Goal: Task Accomplishment & Management: Complete application form

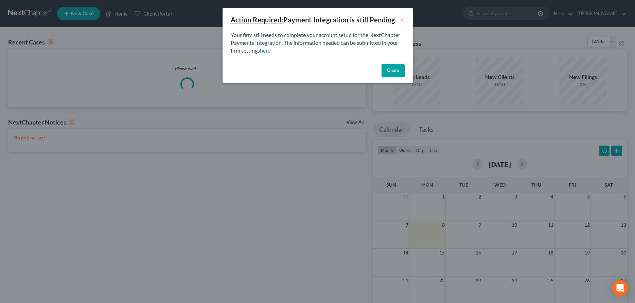
click at [395, 69] on button "Close" at bounding box center [393, 71] width 23 height 14
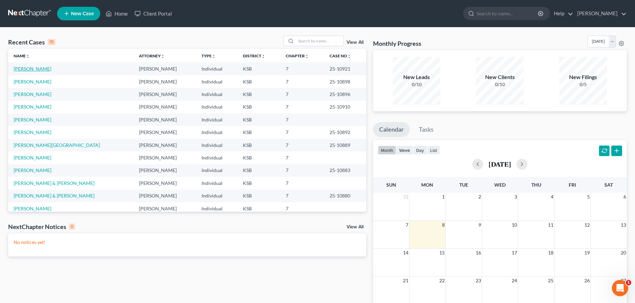
click at [43, 67] on link "[PERSON_NAME]" at bounding box center [33, 69] width 38 height 6
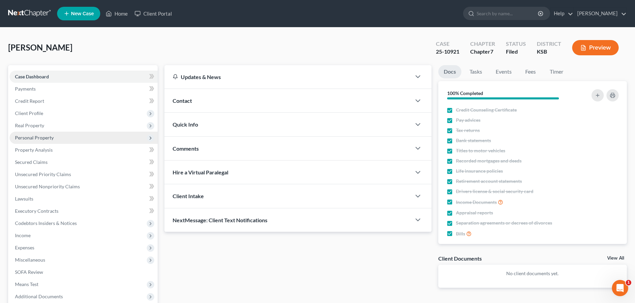
click at [31, 134] on span "Personal Property" at bounding box center [84, 138] width 148 height 12
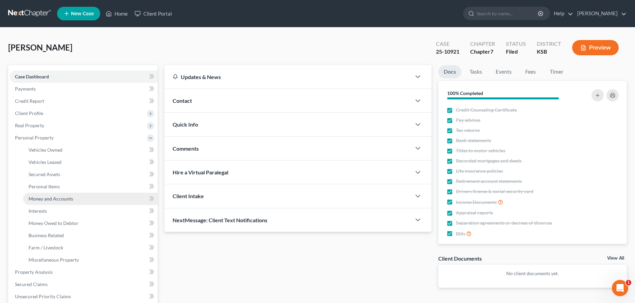
click at [45, 201] on span "Money and Accounts" at bounding box center [51, 199] width 45 height 6
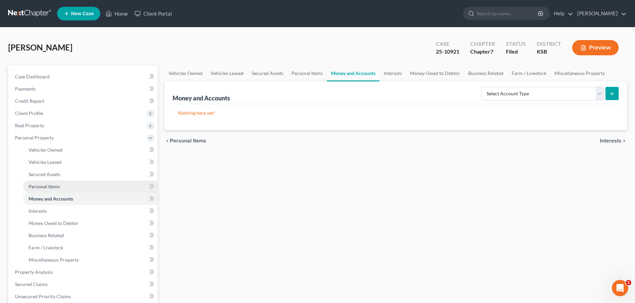
click at [45, 184] on link "Personal Items" at bounding box center [90, 187] width 135 height 12
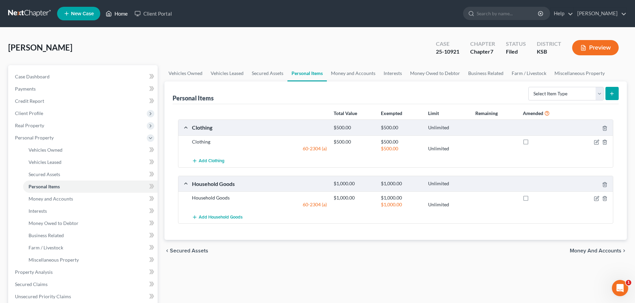
click at [119, 9] on link "Home" at bounding box center [116, 13] width 29 height 12
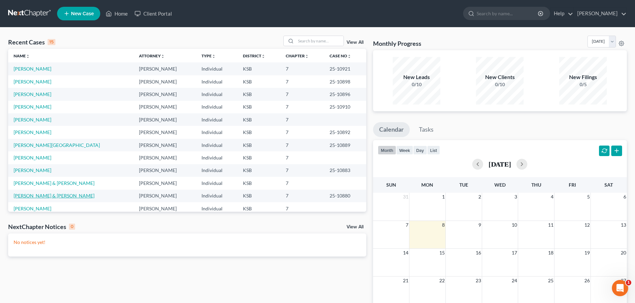
click at [55, 196] on link "[PERSON_NAME] & [PERSON_NAME]" at bounding box center [54, 196] width 81 height 6
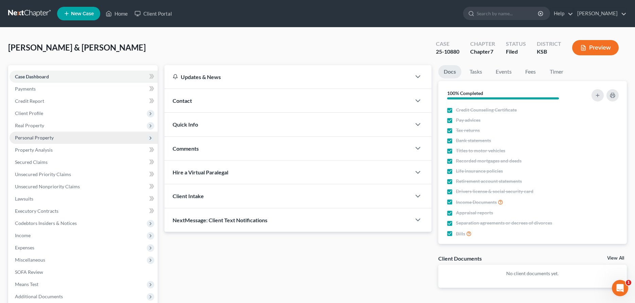
click at [32, 134] on span "Personal Property" at bounding box center [84, 138] width 148 height 12
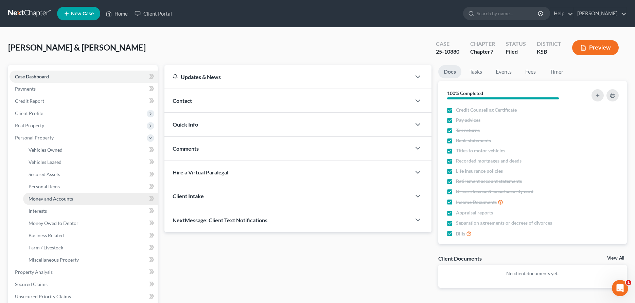
click at [46, 197] on span "Money and Accounts" at bounding box center [51, 199] width 45 height 6
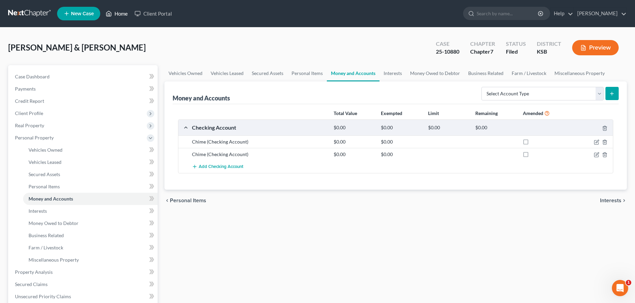
click at [122, 12] on link "Home" at bounding box center [116, 13] width 29 height 12
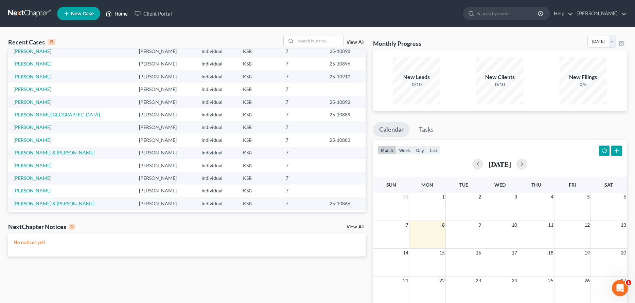
scroll to position [47, 0]
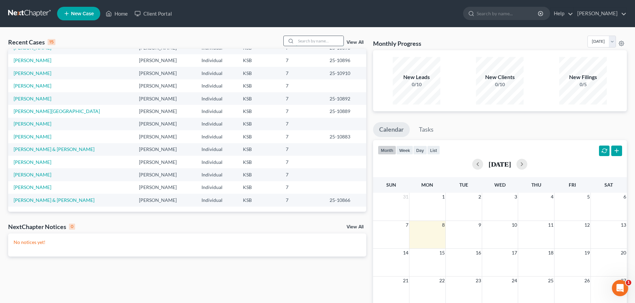
click at [296, 44] on input "search" at bounding box center [320, 41] width 48 height 10
type input "[PERSON_NAME]"
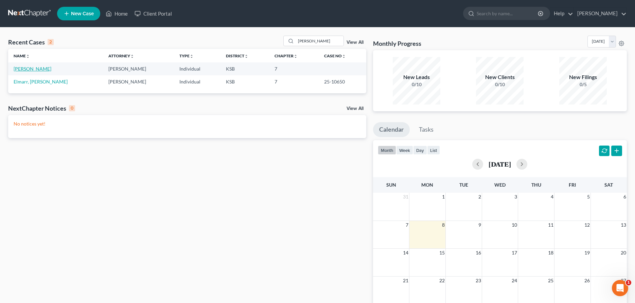
click at [21, 68] on link "[PERSON_NAME]" at bounding box center [33, 69] width 38 height 6
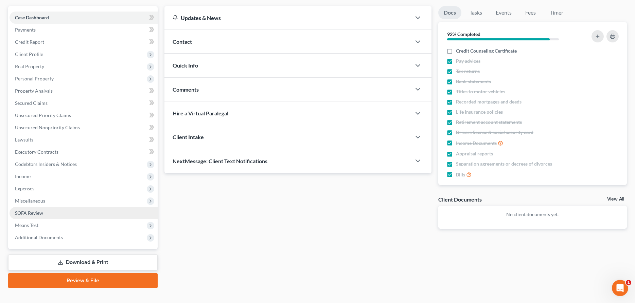
scroll to position [69, 0]
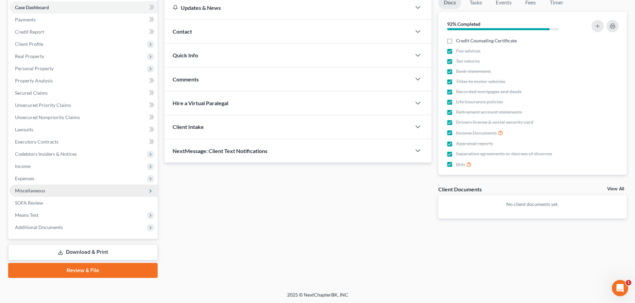
click at [37, 188] on span "Miscellaneous" at bounding box center [30, 191] width 30 height 6
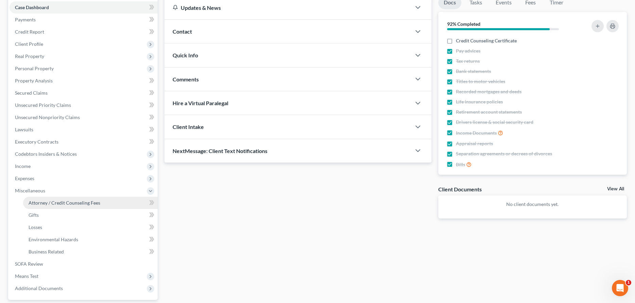
click at [38, 201] on span "Attorney / Credit Counseling Fees" at bounding box center [65, 203] width 72 height 6
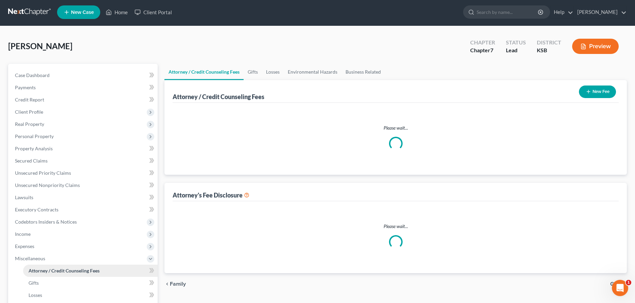
select select "0"
